Goal: Task Accomplishment & Management: Manage account settings

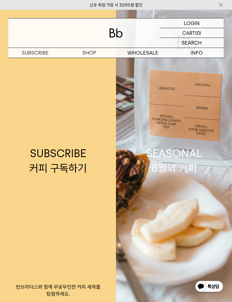
click at [0, 0] on p "로그인" at bounding box center [0, 0] width 0 height 0
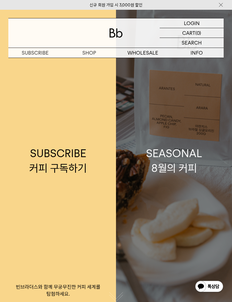
click at [201, 151] on link "SEASONAL 8월의 커피" at bounding box center [174, 161] width 116 height 302
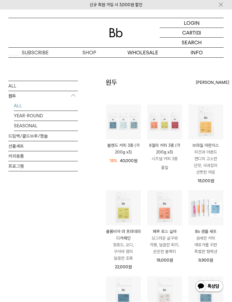
scroll to position [7, 0]
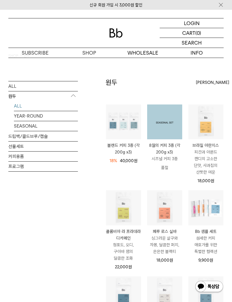
click at [170, 134] on img at bounding box center [164, 121] width 35 height 35
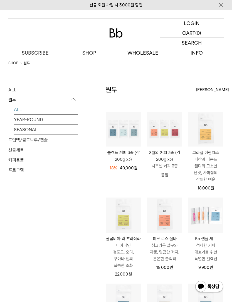
click at [0, 0] on p "로그인" at bounding box center [0, 0] width 0 height 0
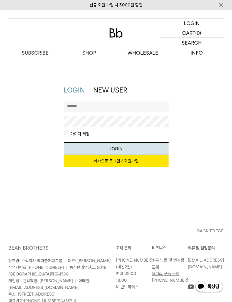
type input "**********"
click at [116, 148] on button "LOGIN" at bounding box center [116, 148] width 105 height 13
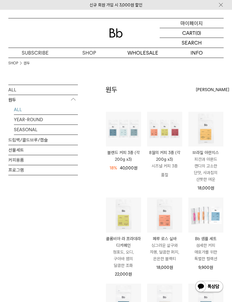
click at [197, 27] on p "마이페이지" at bounding box center [192, 22] width 22 height 9
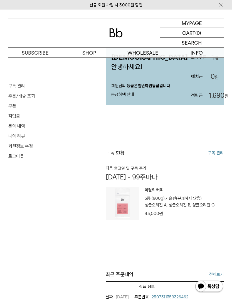
scroll to position [35, 0]
click at [223, 157] on link "구독 관리" at bounding box center [216, 153] width 16 height 7
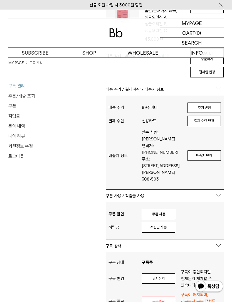
scroll to position [108, 0]
click at [167, 209] on button "쿠폰 사용" at bounding box center [158, 214] width 33 height 11
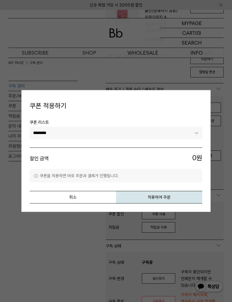
click at [195, 139] on select "******** ********" at bounding box center [116, 133] width 173 height 12
select select "*******"
click at [187, 204] on button "적용하여 주문" at bounding box center [159, 197] width 86 height 13
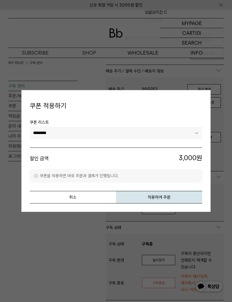
click at [51, 199] on button "취소" at bounding box center [73, 197] width 86 height 13
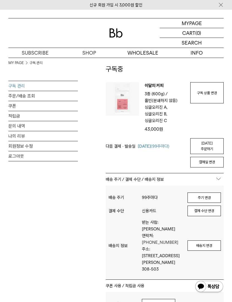
scroll to position [18, 0]
click at [217, 94] on link "구독 상품 변경" at bounding box center [206, 92] width 33 height 21
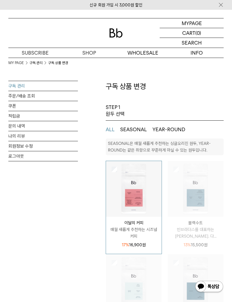
select select "**"
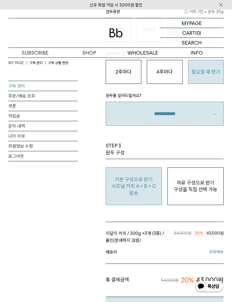
scroll to position [480, 0]
click at [209, 185] on p "자유 구성으로 받기" at bounding box center [196, 182] width 50 height 7
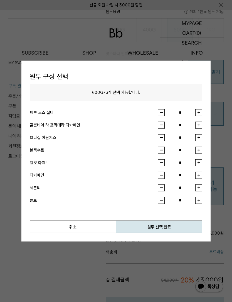
click at [47, 233] on button "취소" at bounding box center [73, 226] width 86 height 13
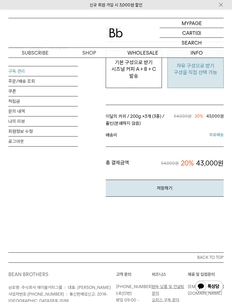
scroll to position [612, 0]
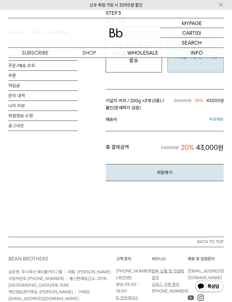
click at [208, 173] on button "저장하기" at bounding box center [165, 172] width 118 height 17
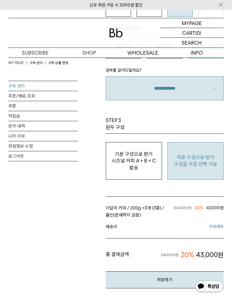
scroll to position [504, 0]
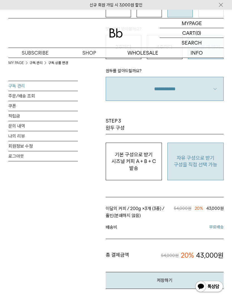
click at [151, 168] on p "시즈널 커피 A + B + C 발송" at bounding box center [134, 165] width 50 height 14
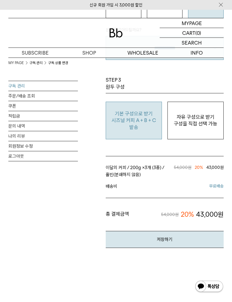
scroll to position [545, 0]
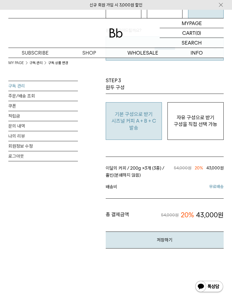
click at [171, 239] on button "저장하기" at bounding box center [165, 239] width 118 height 17
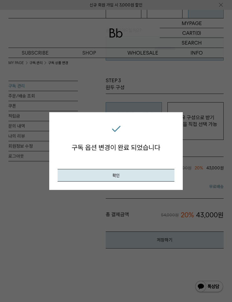
click at [165, 181] on button "확인" at bounding box center [116, 175] width 117 height 13
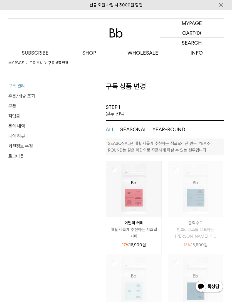
select select "**"
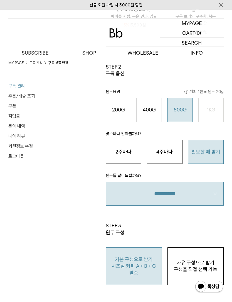
scroll to position [381, 0]
